Goal: Transaction & Acquisition: Purchase product/service

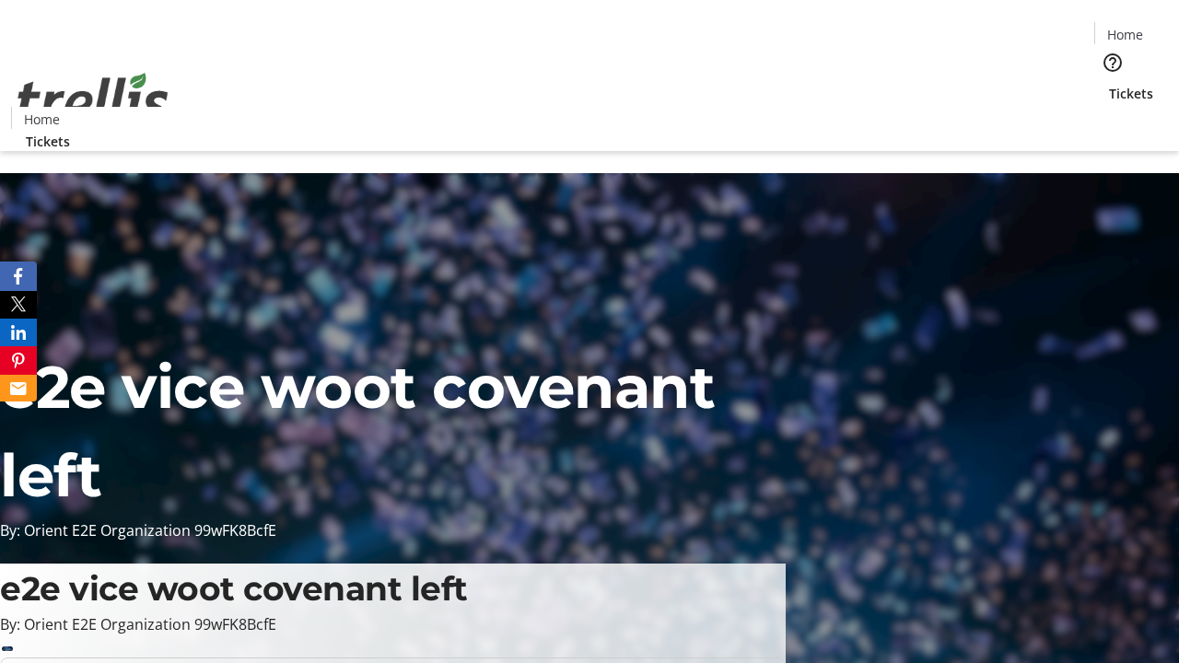
click at [1109, 84] on span "Tickets" at bounding box center [1131, 93] width 44 height 19
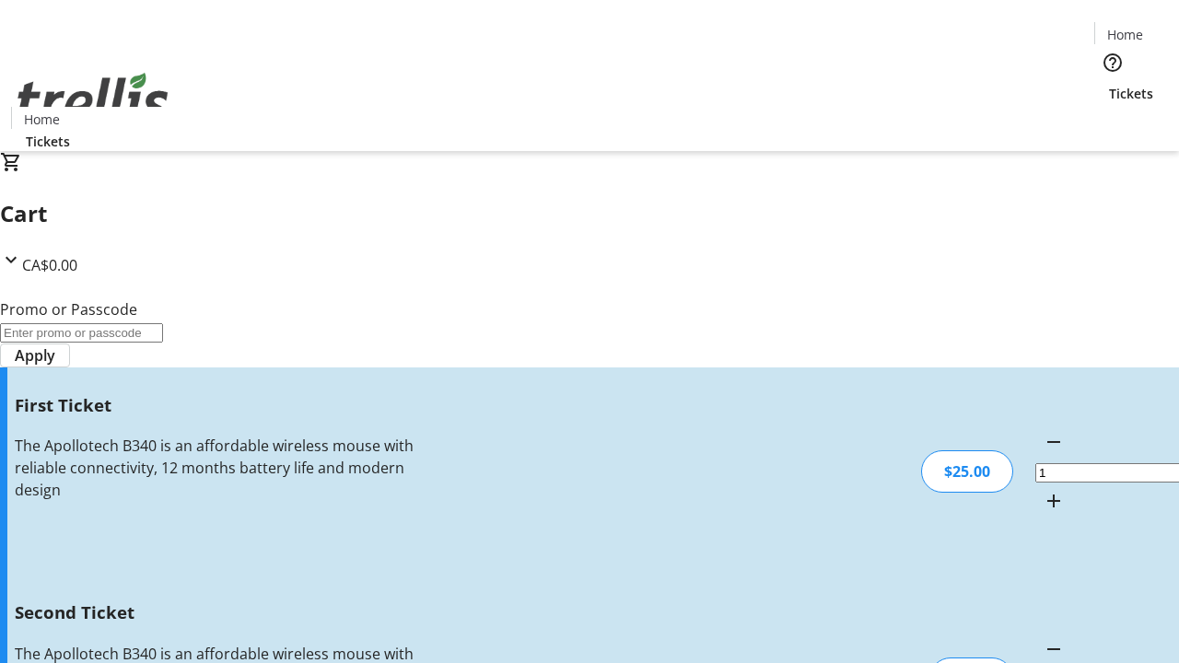
type input "2"
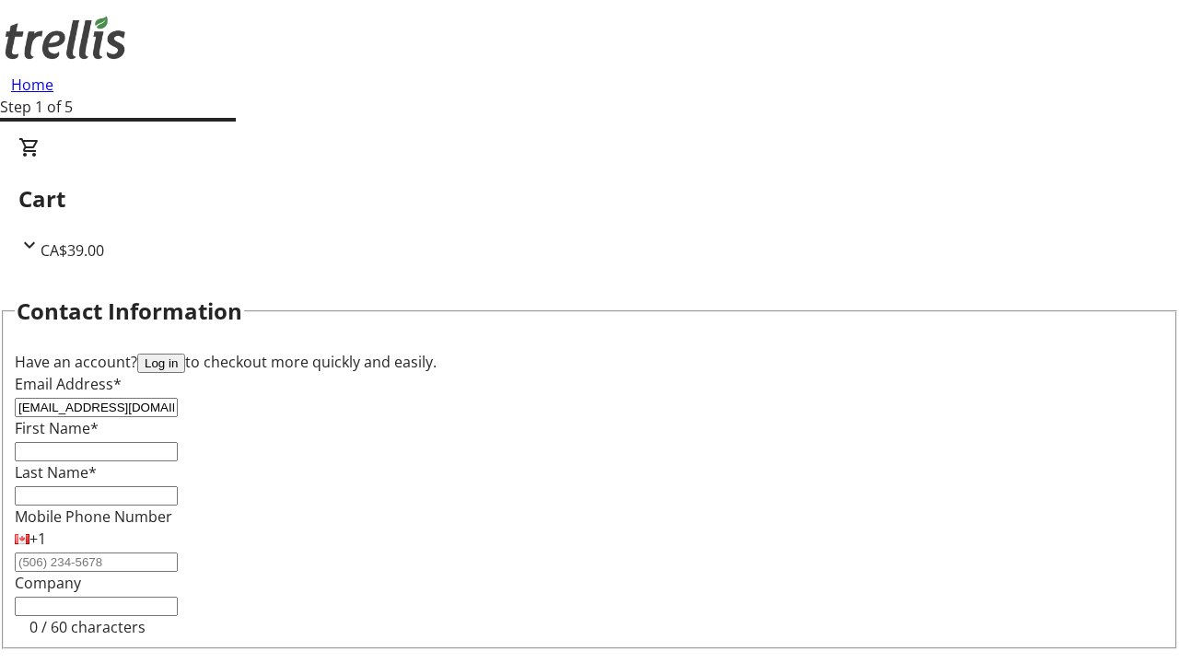
type input "[EMAIL_ADDRESS][DOMAIN_NAME]"
type input "Ike"
type input "[PERSON_NAME]"
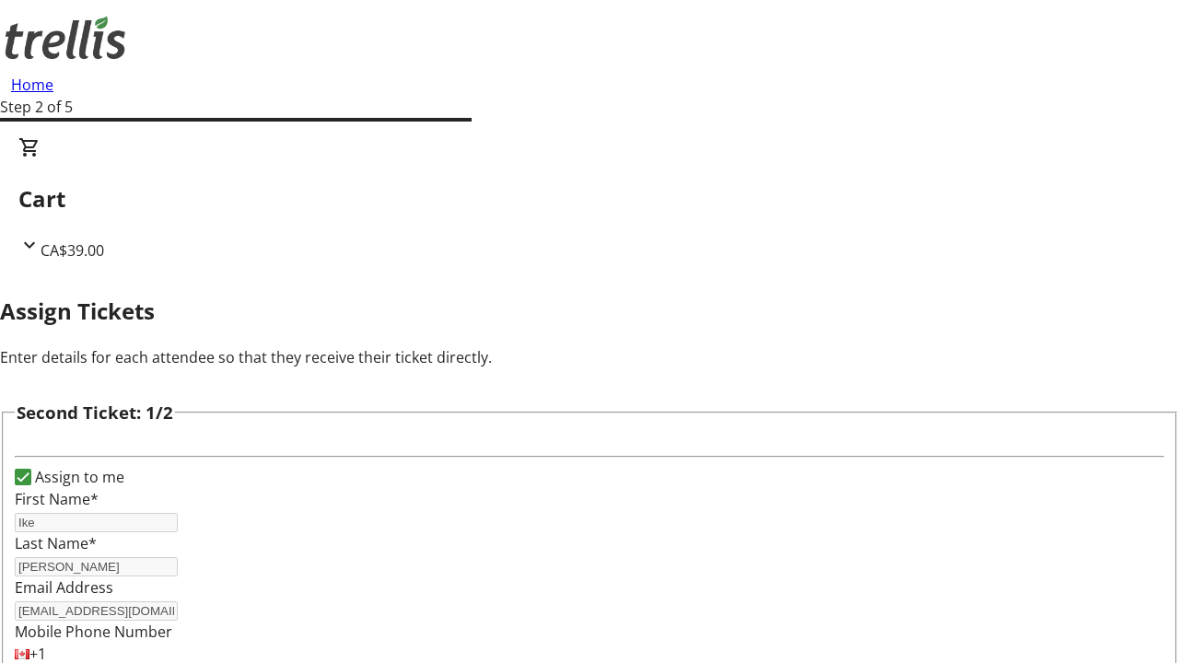
type input "[PERSON_NAME]"
type input "[PERSON_NAME][EMAIL_ADDRESS][DOMAIN_NAME]"
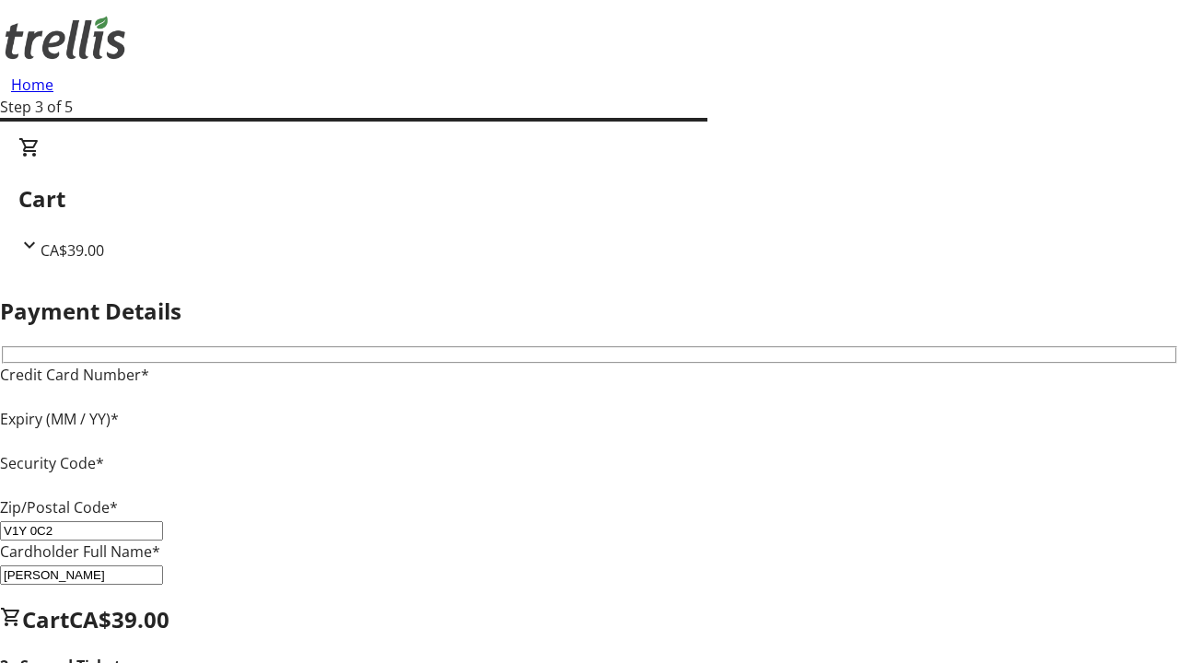
type input "V1Y 0C2"
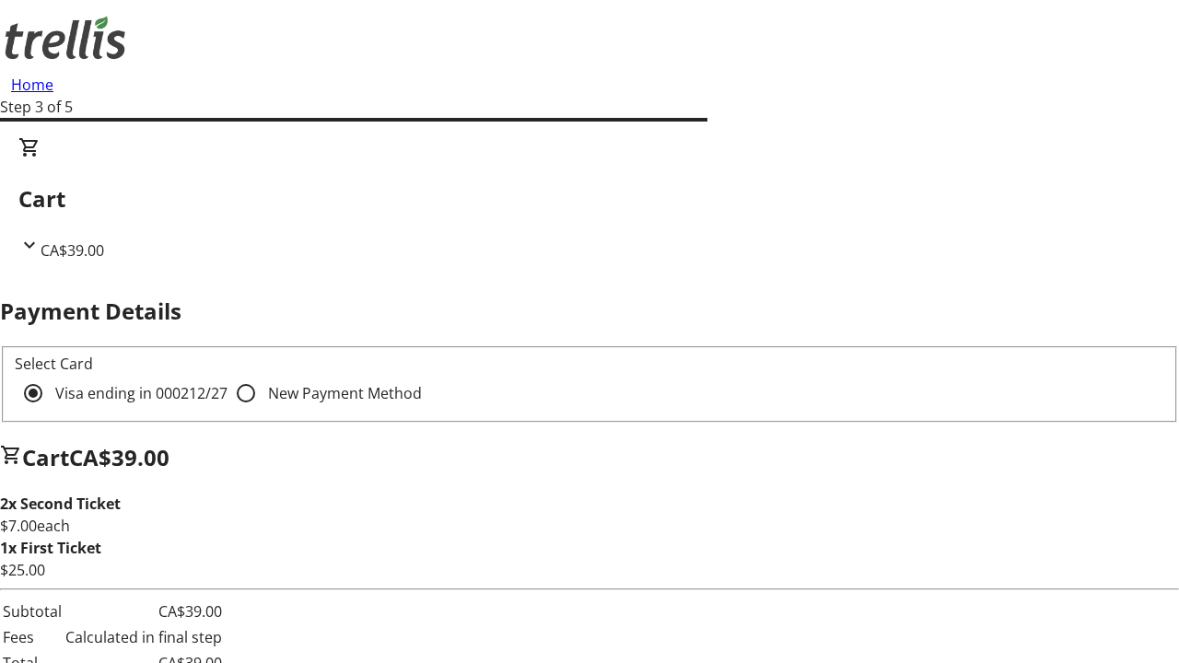
click at [228, 375] on input "New Payment Method" at bounding box center [246, 393] width 37 height 37
radio input "true"
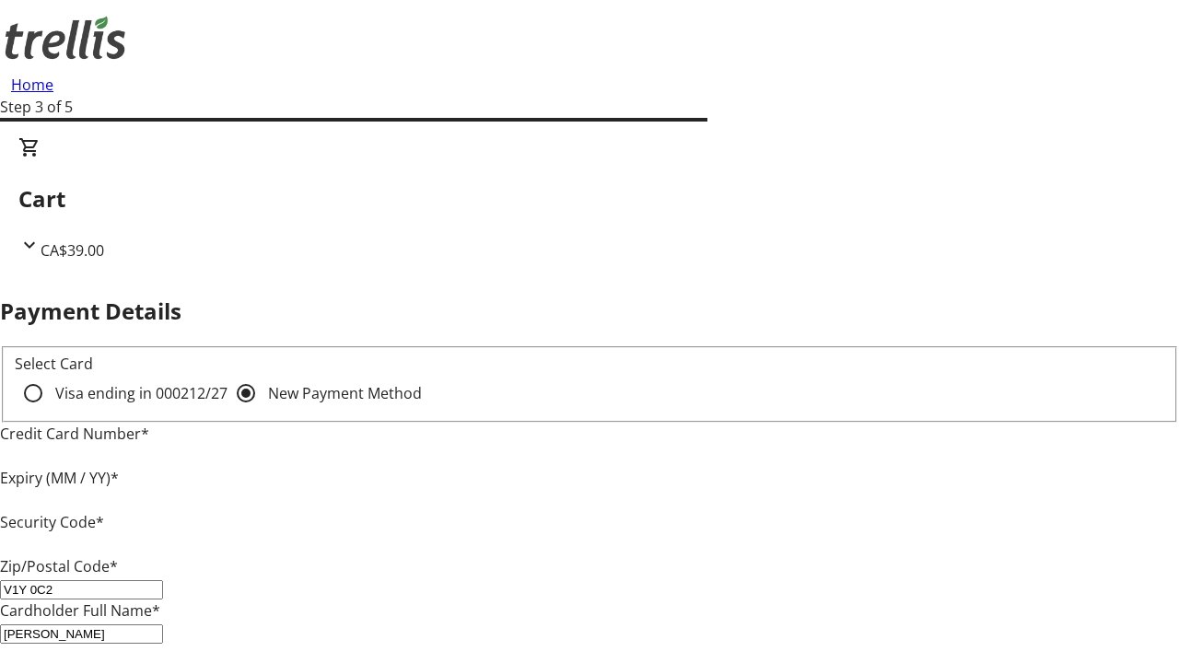
type input "V1Y 0C2"
